Goal: Information Seeking & Learning: Learn about a topic

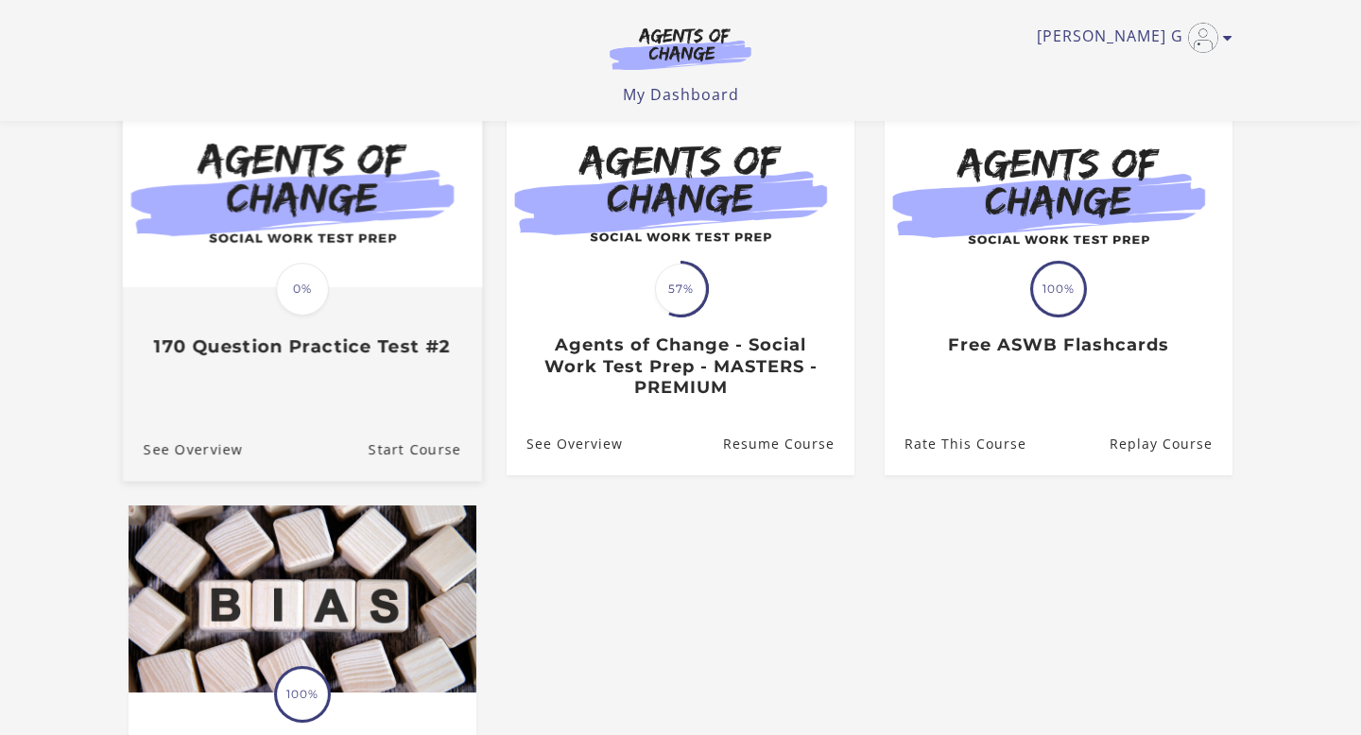
scroll to position [188, 0]
click at [303, 282] on span "0%" at bounding box center [302, 290] width 53 height 53
